Goal: Transaction & Acquisition: Download file/media

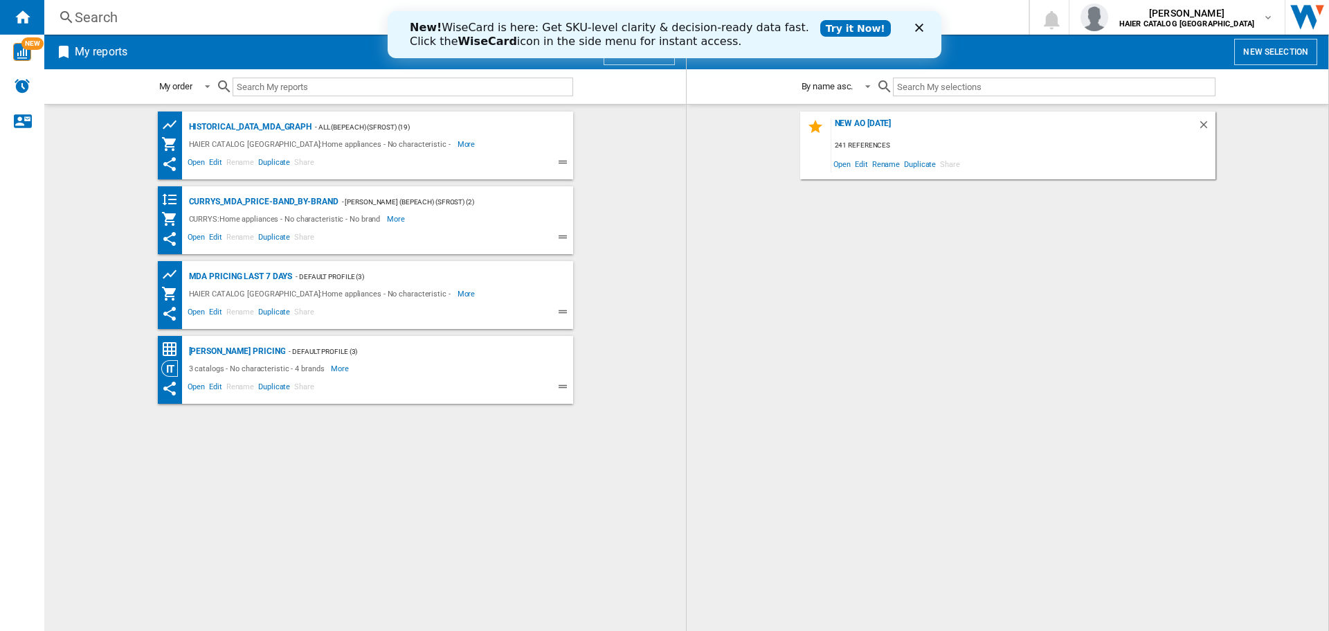
click at [908, 26] on div "New! WiseCard is here: Get SKU-level clarity & decision-ready data fast. Click …" at bounding box center [665, 35] width 554 height 36
click at [919, 33] on div "New! WiseCard is here: Get SKU-level clarity & decision-ready data fast. Click …" at bounding box center [665, 35] width 554 height 36
click at [829, 291] on div "New AO 04.08.25 241 references Open Edit Rename Duplicate Share" at bounding box center [1008, 367] width 614 height 512
click at [834, 163] on span "Open" at bounding box center [842, 163] width 22 height 19
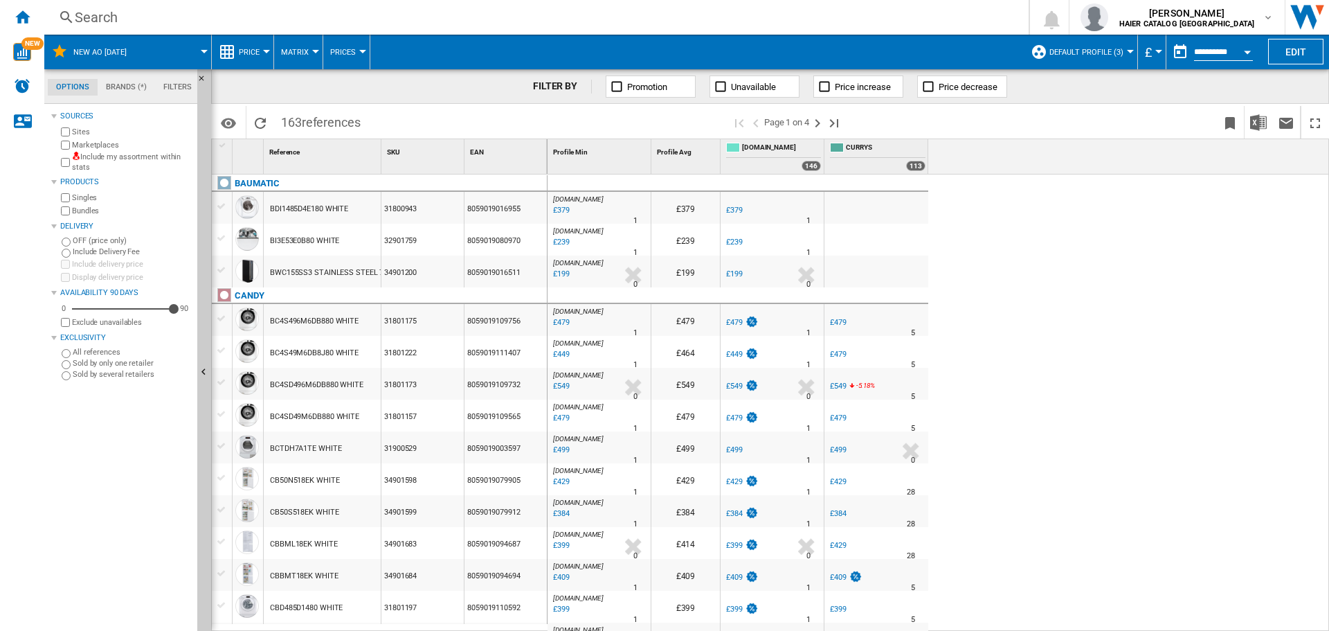
click at [1194, 48] on input "**********" at bounding box center [1223, 54] width 59 height 12
click at [1200, 53] on input "**********" at bounding box center [1223, 54] width 59 height 12
click at [1182, 54] on button "button" at bounding box center [1180, 52] width 28 height 28
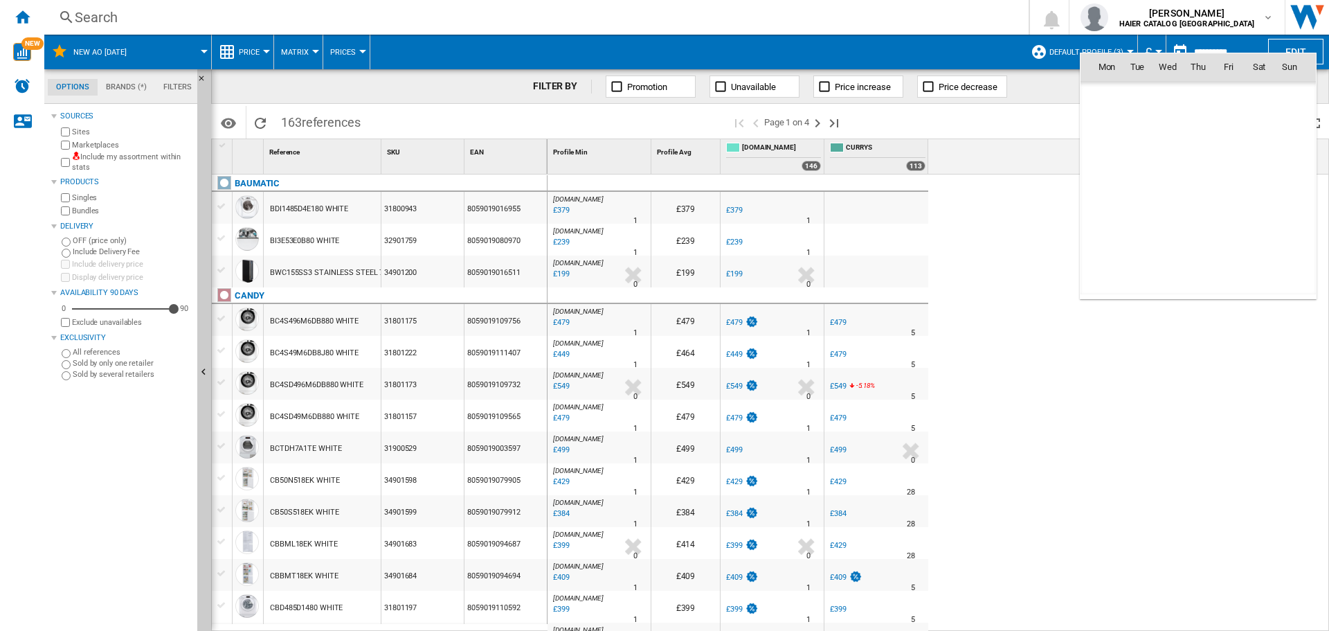
scroll to position [6604, 0]
click at [1197, 177] on span "18" at bounding box center [1198, 188] width 28 height 28
type input "**********"
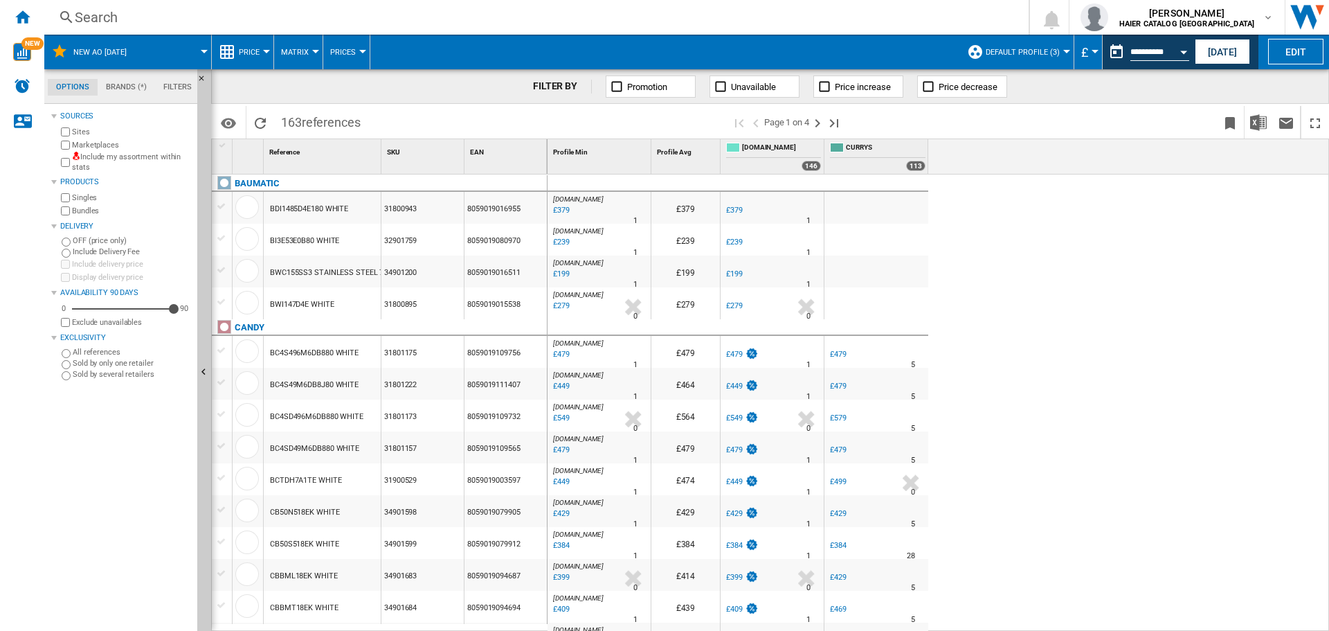
click at [649, 405] on div "AO.COM : -1.0 % £549 % N/A 0 AO.COM :" at bounding box center [599, 415] width 103 height 32
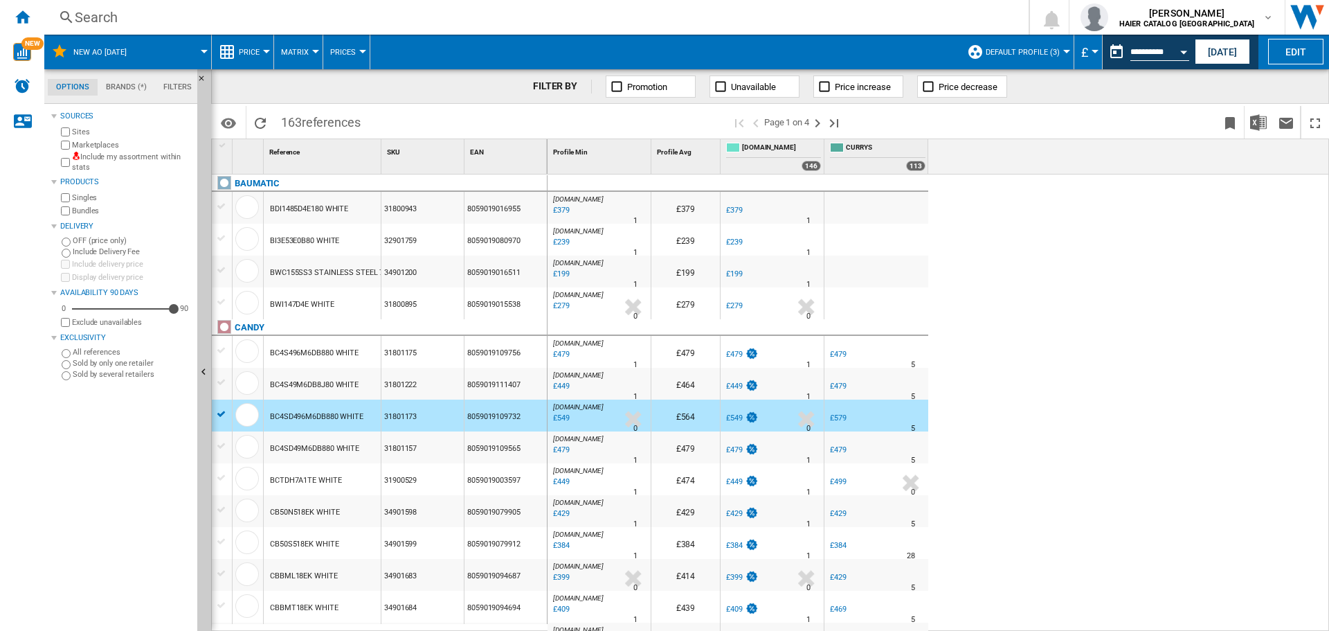
click at [1072, 358] on div "AO.COM : -1.0 % £379 % N/A 1 AO.COM : £379 -1.0 % £379 % N/A 1" at bounding box center [939, 402] width 782 height 457
click at [1056, 345] on div "AO.COM : -1.0 % £379 % N/A 1 AO.COM : £379 -1.0 % £379 % N/A 1" at bounding box center [939, 402] width 782 height 457
click at [1086, 471] on div "AO.COM : -1.0 % £379 % N/A 1 AO.COM : £379 -1.0 % £379 % N/A 1" at bounding box center [939, 402] width 782 height 457
click at [1070, 493] on div "AO.COM : -1.0 % £379 % N/A 1 AO.COM : £379 -1.0 % £379 % N/A 1" at bounding box center [939, 402] width 782 height 457
click at [1096, 305] on div "AO.COM : -1.0 % £379 % N/A 1 AO.COM : £379 -1.0 % £379 % N/A 1" at bounding box center [939, 402] width 782 height 457
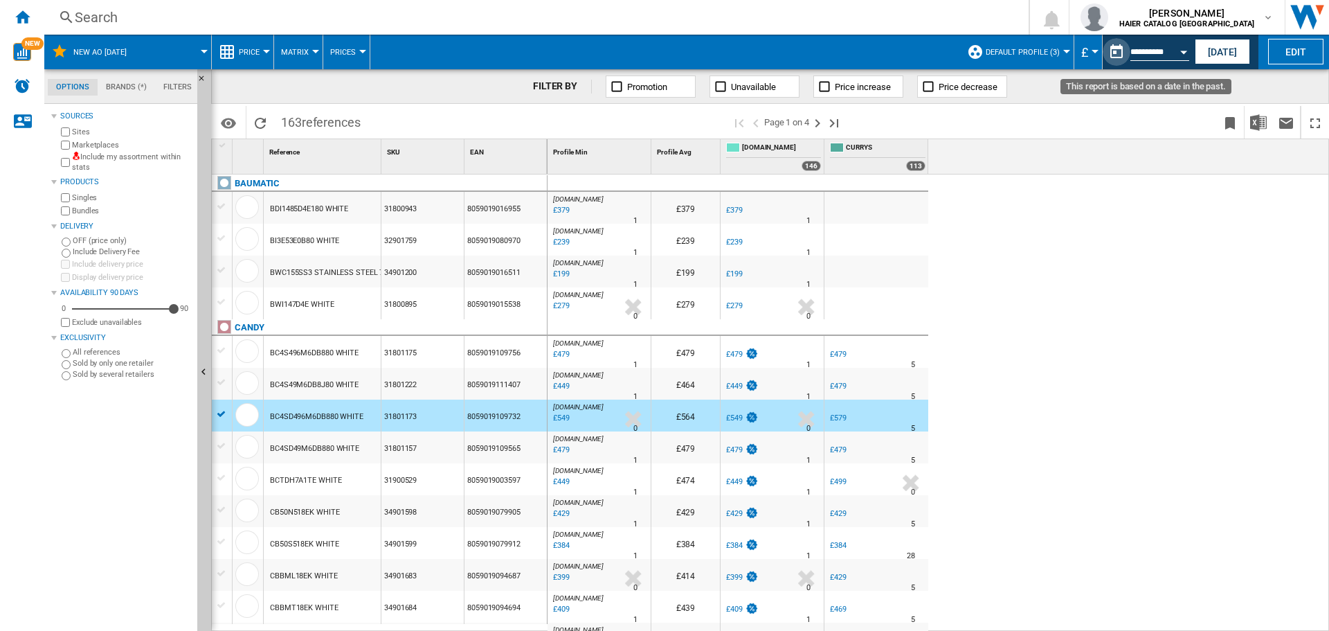
click at [1110, 53] on button "This report is based on a date in the past." at bounding box center [1117, 52] width 28 height 28
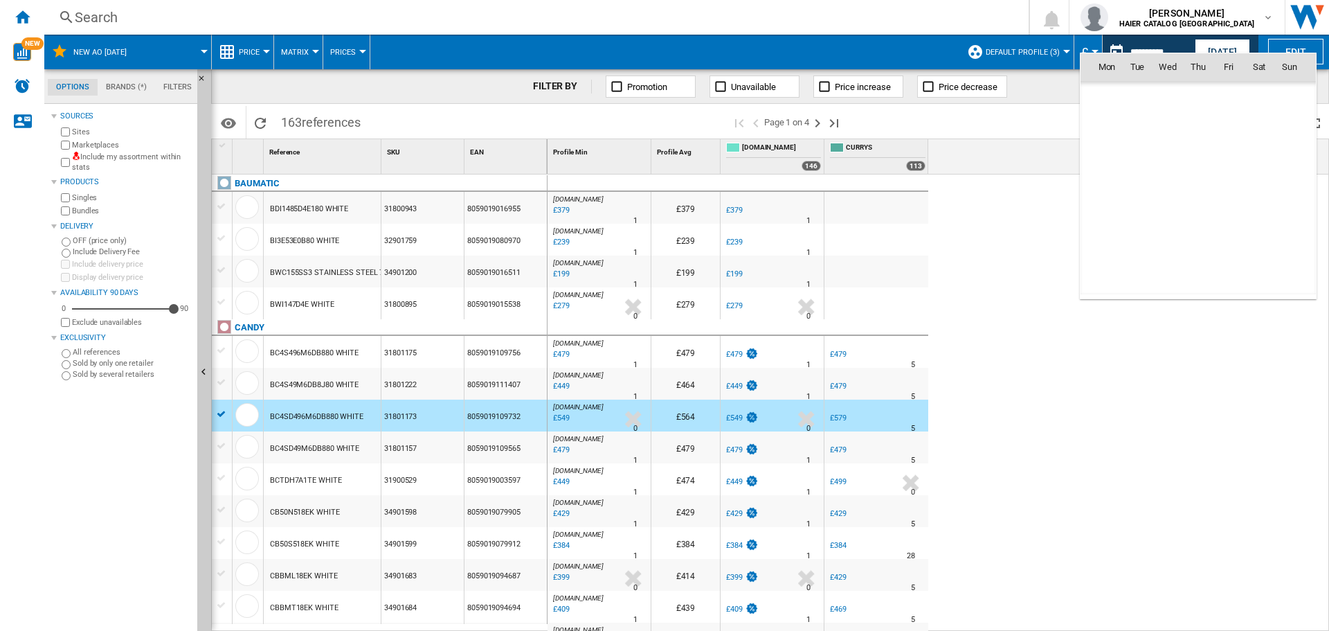
scroll to position [6604, 0]
click at [1021, 306] on div at bounding box center [664, 315] width 1329 height 631
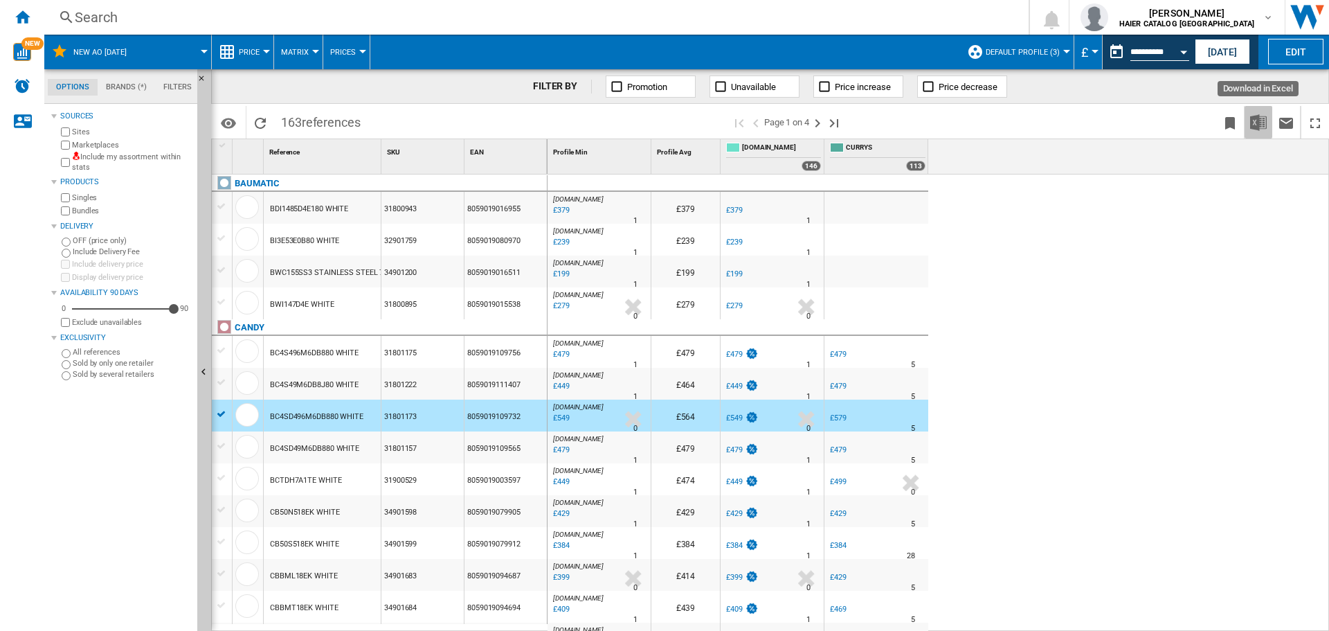
click at [1259, 125] on img "Download in Excel" at bounding box center [1258, 122] width 17 height 17
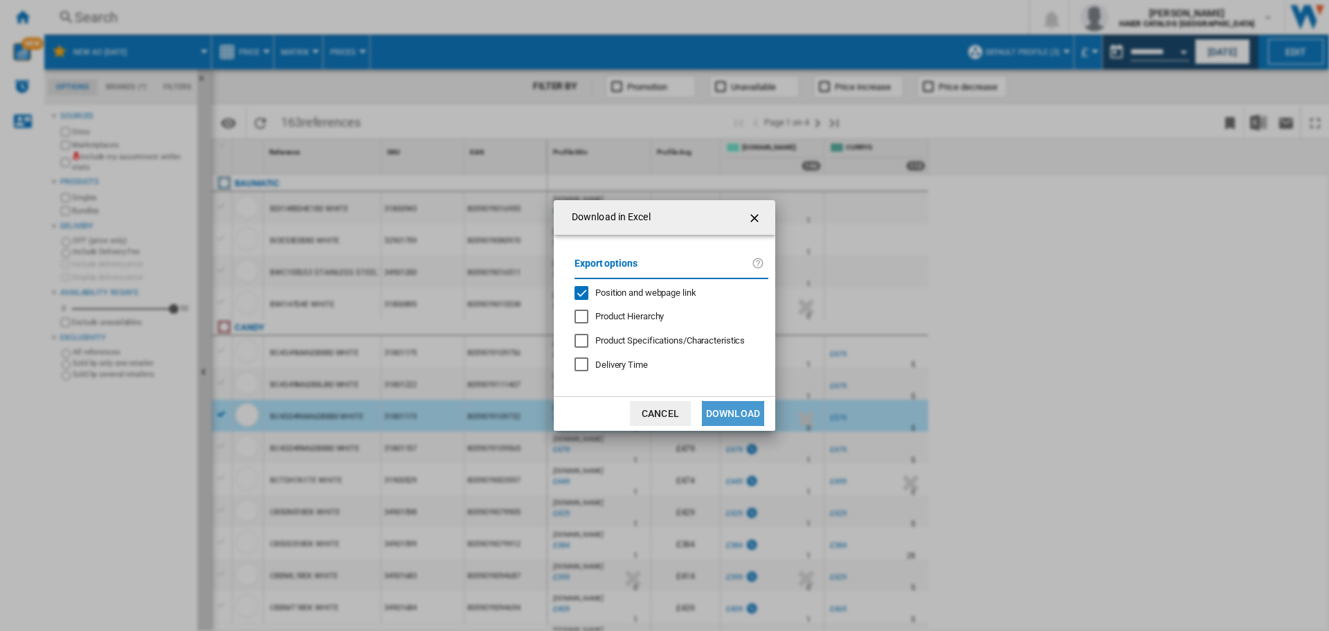
click at [722, 412] on button "Download" at bounding box center [733, 413] width 62 height 25
